Goal: Find specific page/section: Find specific page/section

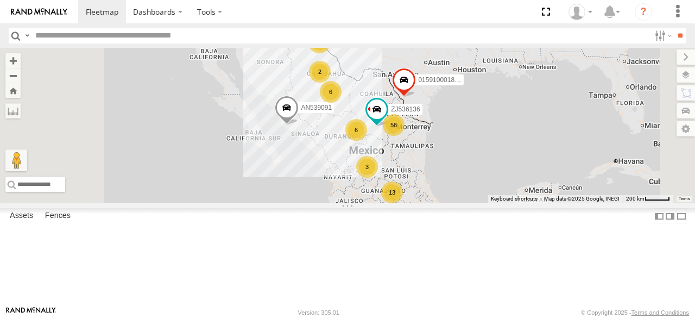
click at [202, 37] on input "text" at bounding box center [340, 36] width 619 height 16
click at [674, 28] on input "**" at bounding box center [680, 36] width 12 height 16
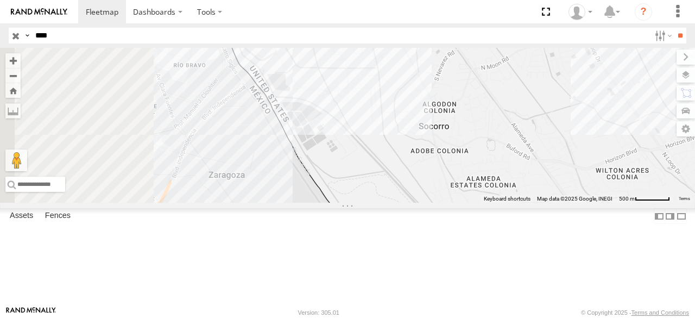
drag, startPoint x: 336, startPoint y: 183, endPoint x: 643, endPoint y: 156, distance: 308.6
click at [643, 156] on div "3552 535527 AN539145 6680" at bounding box center [347, 125] width 695 height 155
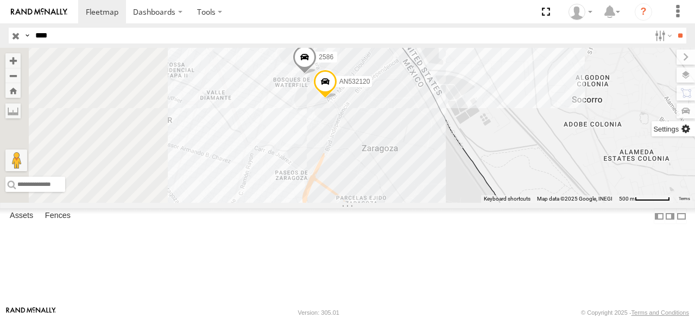
drag, startPoint x: 524, startPoint y: 163, endPoint x: 686, endPoint y: 136, distance: 163.6
click at [686, 136] on div "← Move left → Move right ↑ Move up ↓ Move down + Zoom in - Zoom out Home Jump l…" at bounding box center [347, 125] width 695 height 155
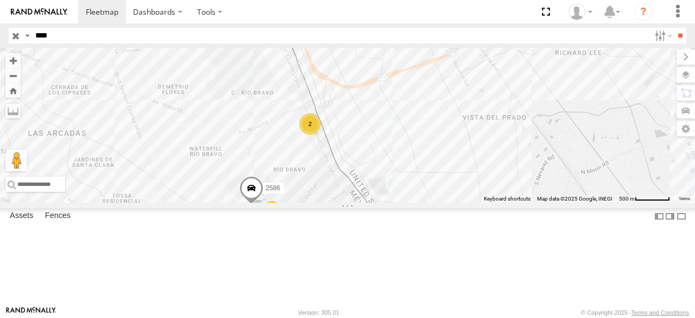
drag, startPoint x: 606, startPoint y: 150, endPoint x: 554, endPoint y: 300, distance: 158.7
click at [554, 203] on div "3552 535527 AN539145 6680 AN532120 2586 2 Keyboard shortcuts Map Data Map data …" at bounding box center [347, 125] width 695 height 155
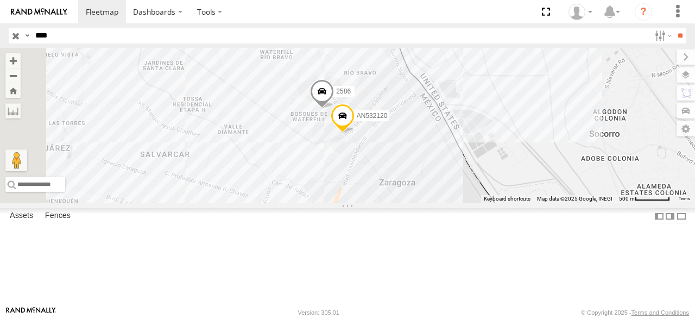
drag, startPoint x: 493, startPoint y: 247, endPoint x: 566, endPoint y: 118, distance: 147.7
click at [566, 118] on div "3552 535527 AN539145 6680 AN532120 2586 2" at bounding box center [347, 125] width 695 height 155
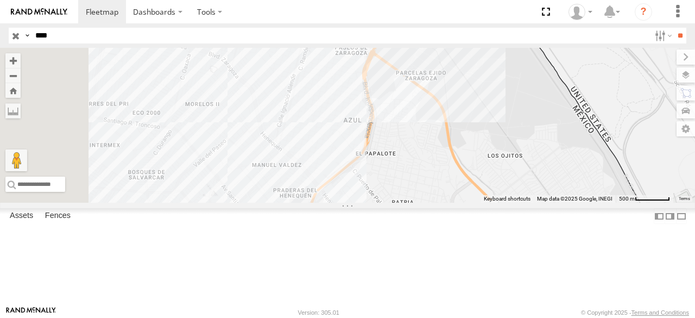
drag, startPoint x: 516, startPoint y: 235, endPoint x: 558, endPoint y: 61, distance: 178.9
click at [558, 61] on div "3552 535527 AN539145 6680 AN532120 2586 2" at bounding box center [347, 125] width 695 height 155
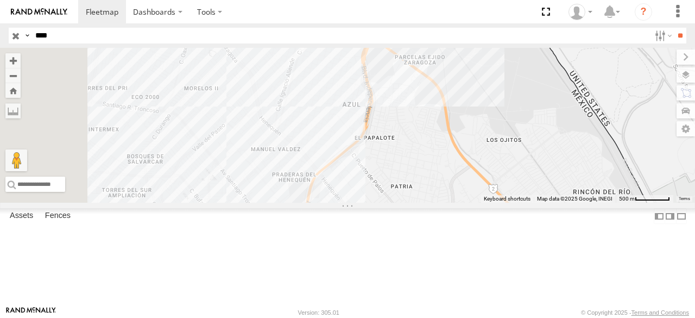
drag, startPoint x: 515, startPoint y: 186, endPoint x: 607, endPoint y: 76, distance: 143.5
click at [607, 76] on div "3552 535527 AN539145 6680 AN532120 2586 2" at bounding box center [347, 125] width 695 height 155
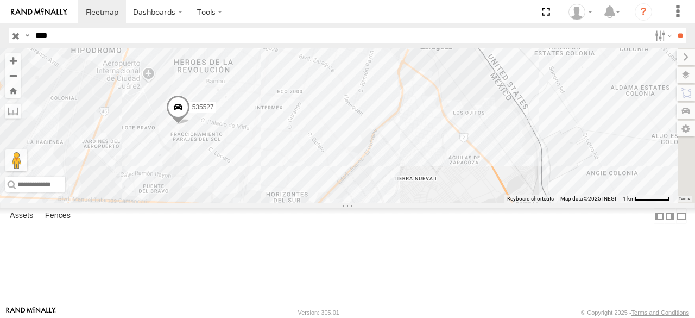
drag, startPoint x: 607, startPoint y: 76, endPoint x: 528, endPoint y: 183, distance: 133.3
click at [528, 183] on div "3552 535527 AN539145 6680 AN532120 2586" at bounding box center [347, 125] width 695 height 155
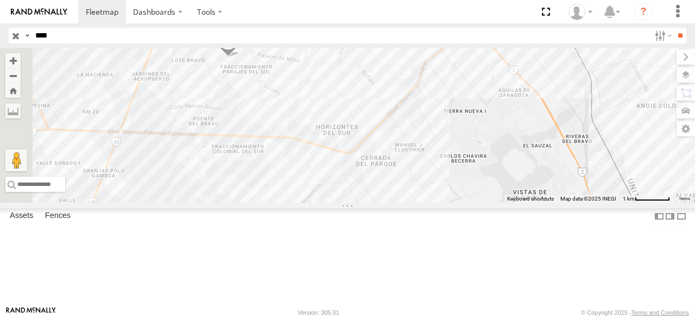
drag, startPoint x: 495, startPoint y: 212, endPoint x: 570, endPoint y: 102, distance: 134.1
click at [570, 102] on div "3552 535527 AN539145 6680 2 2" at bounding box center [347, 125] width 695 height 155
click at [36, 39] on input "***" at bounding box center [340, 36] width 619 height 16
click at [674, 28] on input "**" at bounding box center [680, 36] width 12 height 16
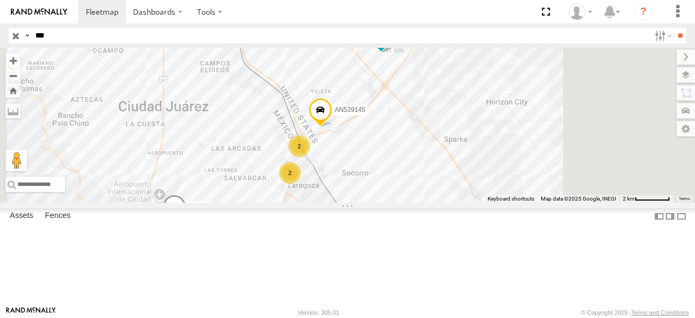
drag, startPoint x: 556, startPoint y: 152, endPoint x: 491, endPoint y: 209, distance: 87.0
click at [491, 203] on div "3552 535527 AN539145 6680 2 2" at bounding box center [347, 125] width 695 height 155
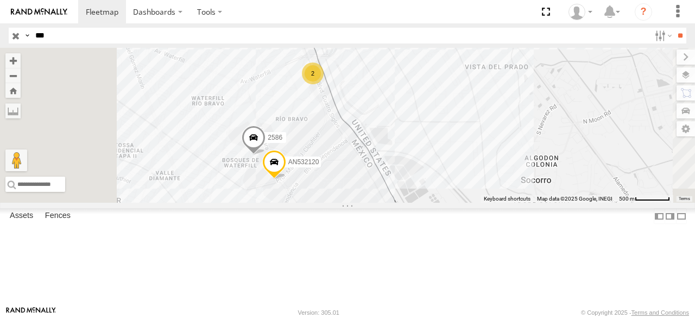
drag, startPoint x: 367, startPoint y: 210, endPoint x: 461, endPoint y: 181, distance: 97.8
click at [461, 181] on div "3552 535527 AN539145 6680 AN532120 2586 2" at bounding box center [347, 125] width 695 height 155
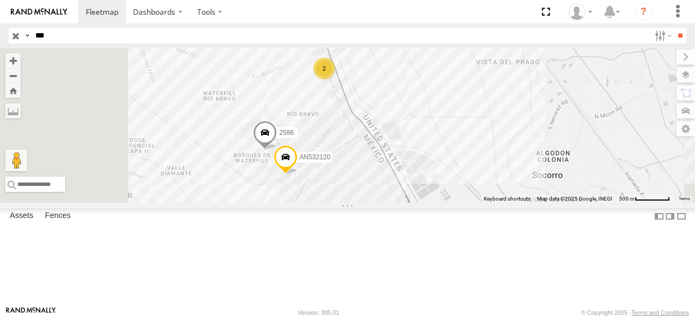
click at [60, 32] on input "***" at bounding box center [340, 36] width 619 height 16
type input "*"
type input "********"
